Goal: Task Accomplishment & Management: Use online tool/utility

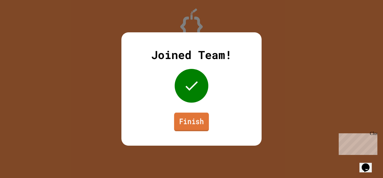
click at [197, 119] on link "Finish" at bounding box center [191, 121] width 35 height 19
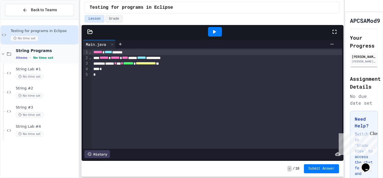
click at [24, 60] on div "String Programs 4 items • No time set" at bounding box center [40, 53] width 78 height 19
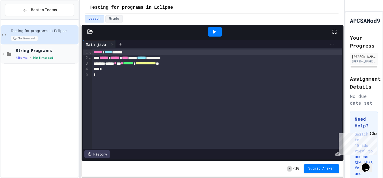
click at [8, 54] on icon at bounding box center [9, 53] width 4 height 3
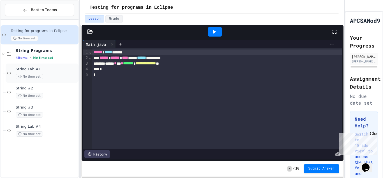
click at [66, 71] on span "String Lab #1" at bounding box center [47, 69] width 62 height 5
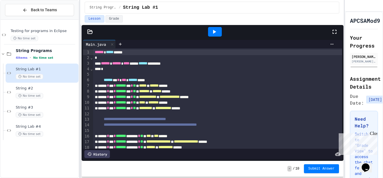
scroll to position [42, 0]
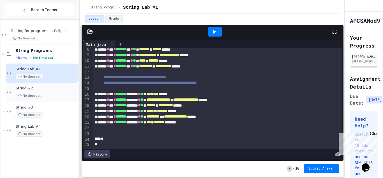
click at [47, 93] on div "No time set" at bounding box center [47, 95] width 62 height 5
